Goal: Navigation & Orientation: Find specific page/section

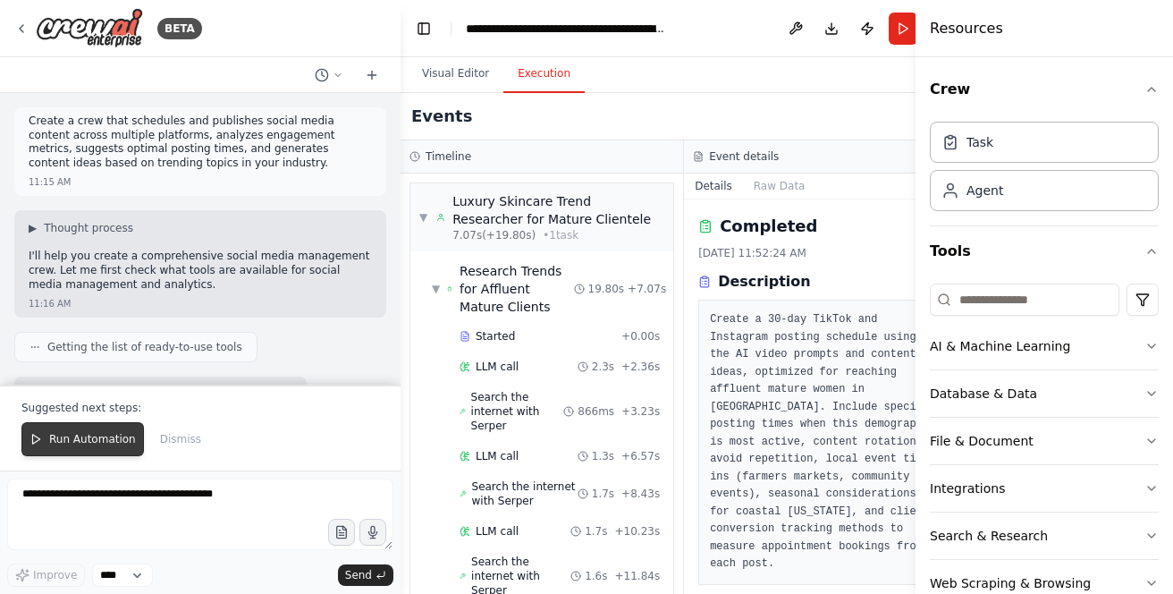
scroll to position [2466, 0]
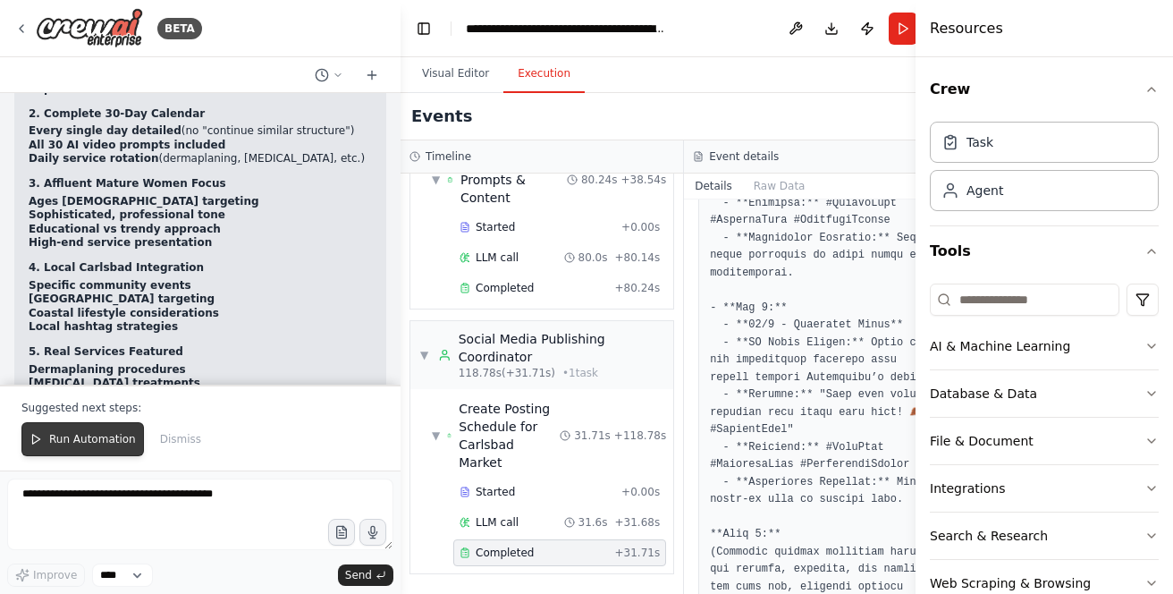
click at [72, 445] on span "Run Automation" at bounding box center [92, 439] width 87 height 14
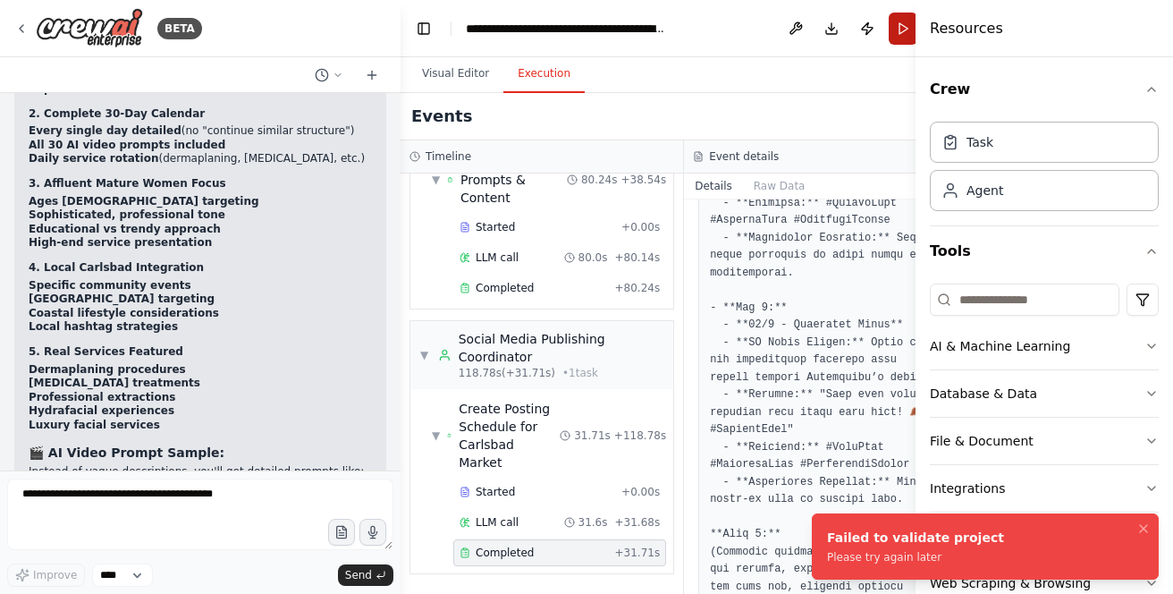
click at [888, 26] on button "Run" at bounding box center [902, 29] width 29 height 32
click at [575, 133] on div "Events" at bounding box center [683, 116] width 567 height 47
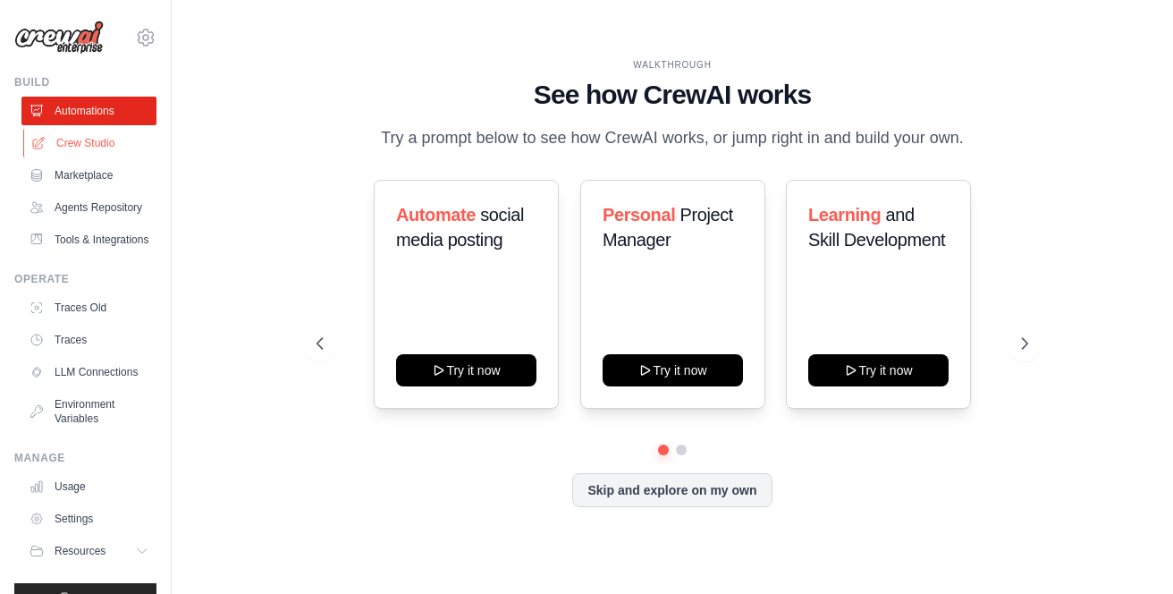
click at [52, 143] on link "Crew Studio" at bounding box center [90, 143] width 135 height 29
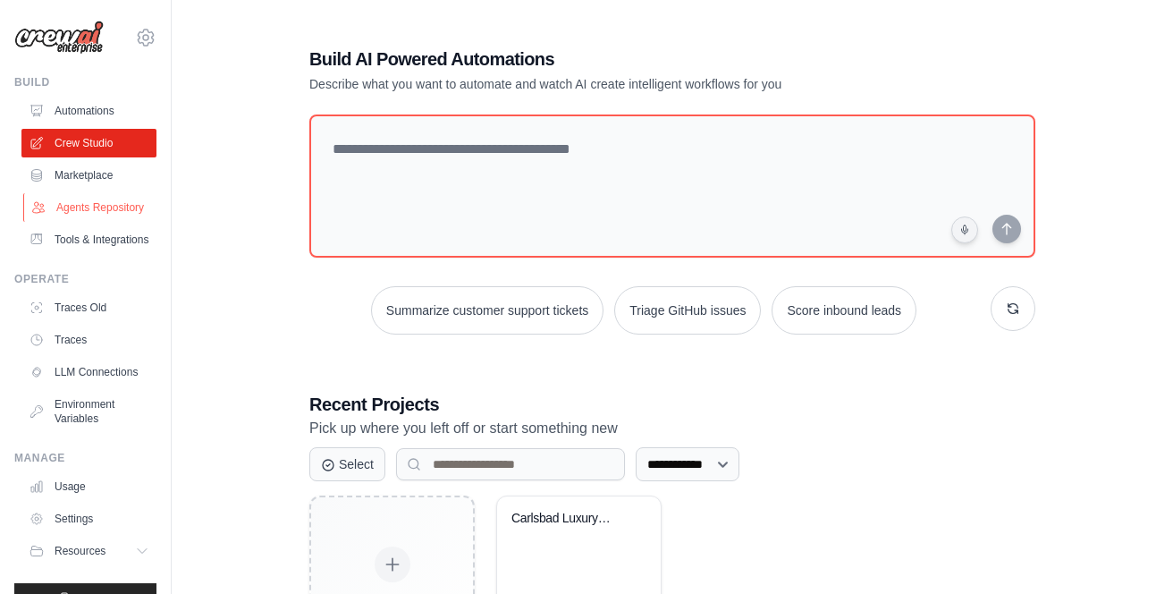
click at [69, 208] on link "Agents Repository" at bounding box center [90, 207] width 135 height 29
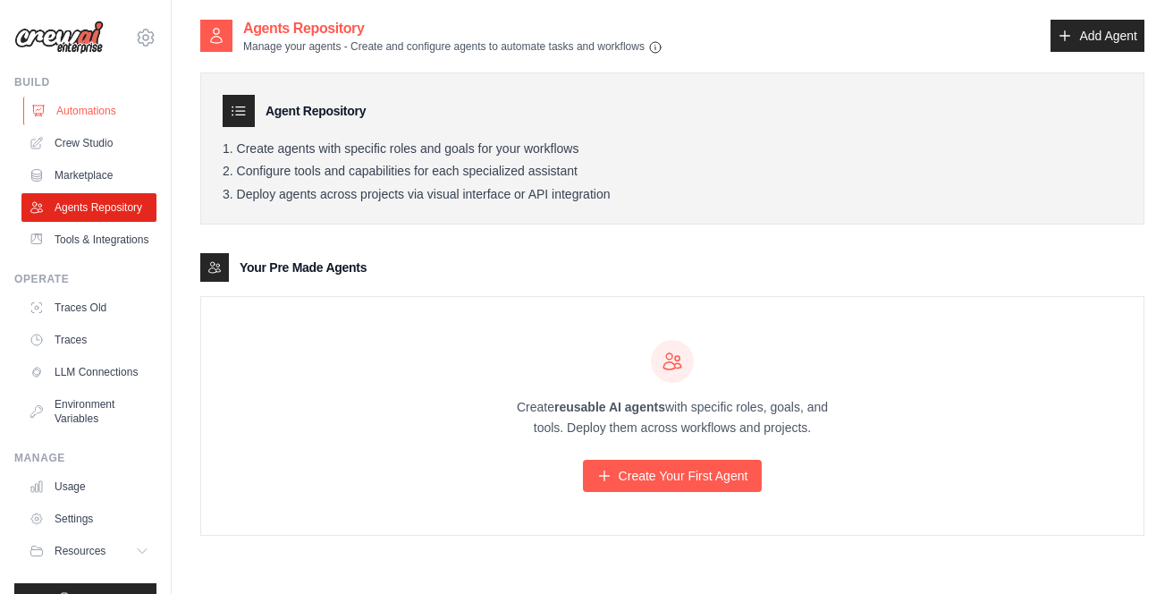
click at [88, 108] on link "Automations" at bounding box center [90, 111] width 135 height 29
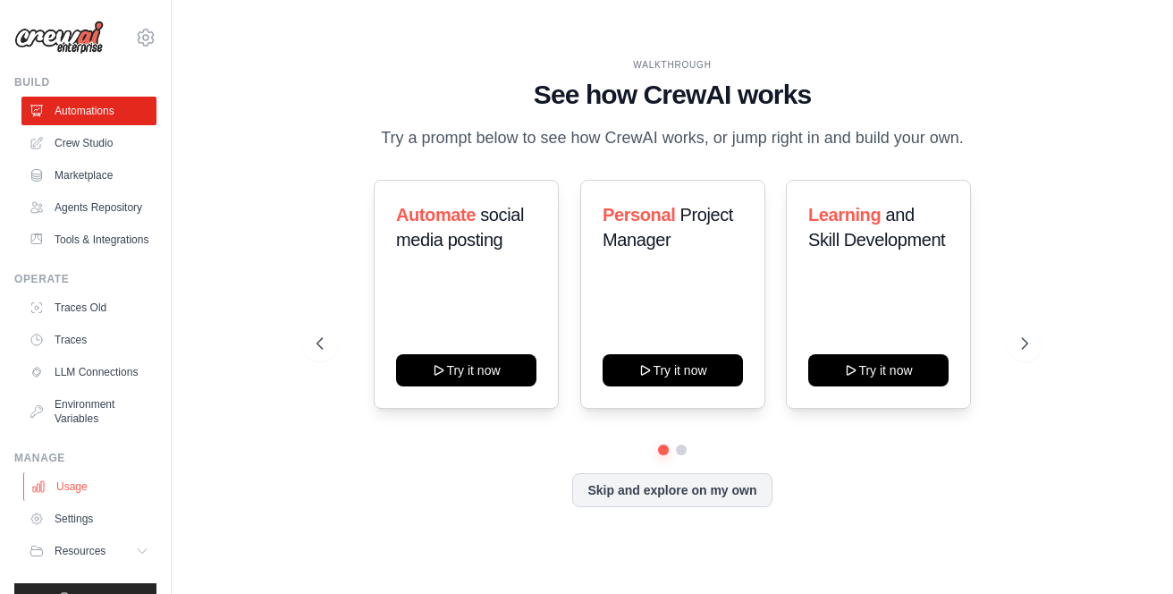
click at [78, 482] on link "Usage" at bounding box center [90, 486] width 135 height 29
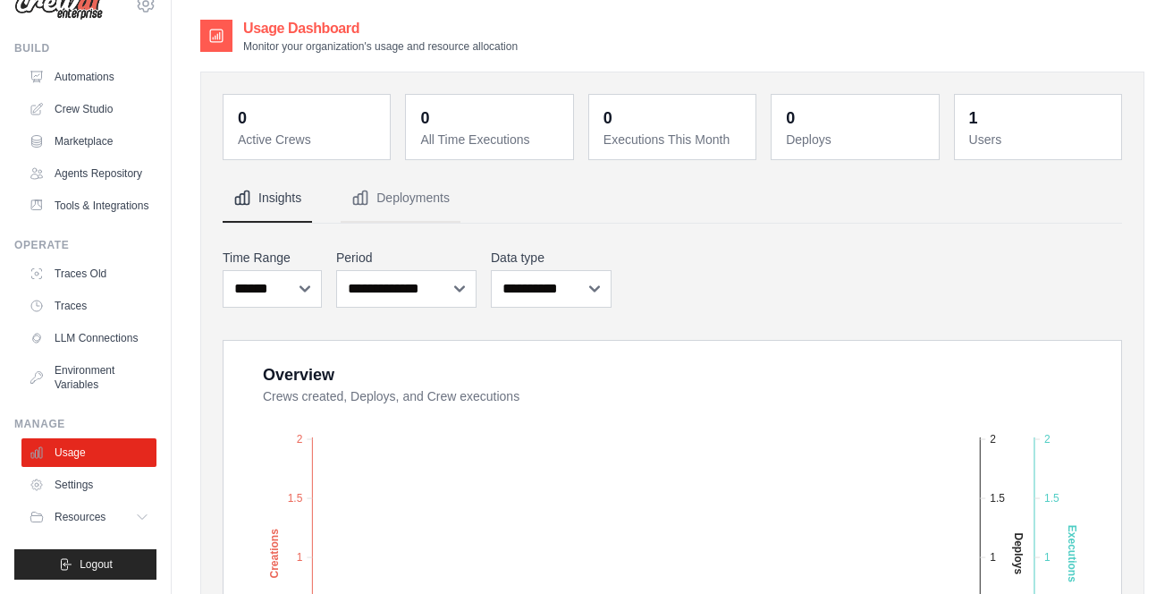
scroll to position [34, 0]
click at [92, 271] on link "Traces Old" at bounding box center [90, 273] width 135 height 29
